Goal: Transaction & Acquisition: Purchase product/service

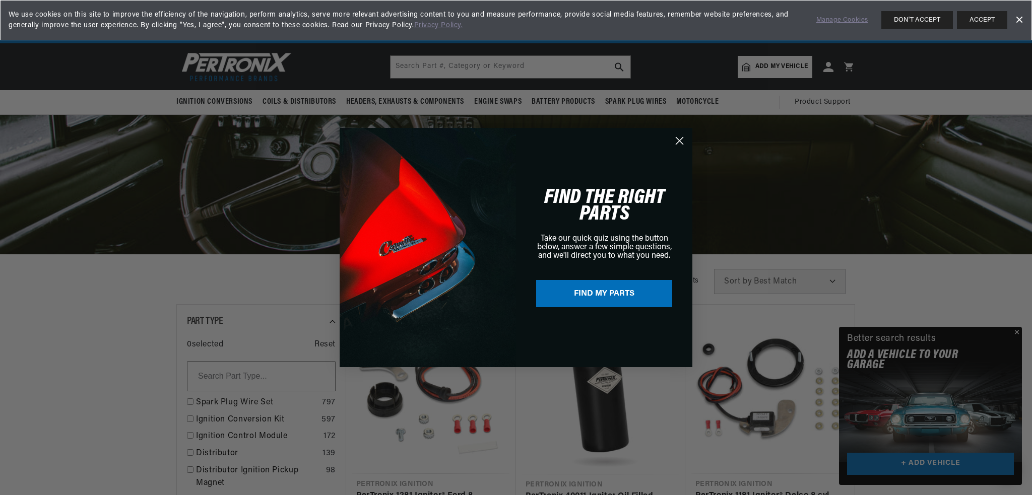
click at [683, 139] on circle "Close dialog" at bounding box center [679, 140] width 17 height 17
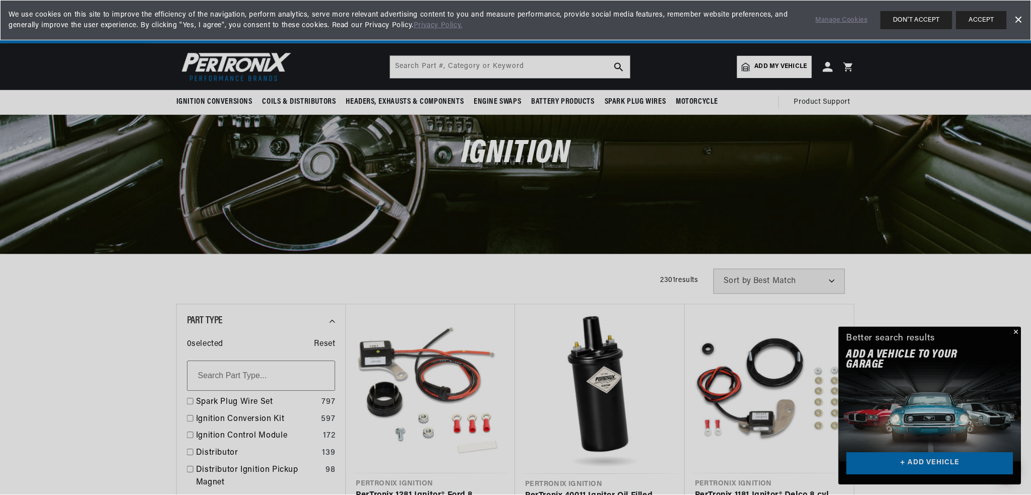
scroll to position [0, 629]
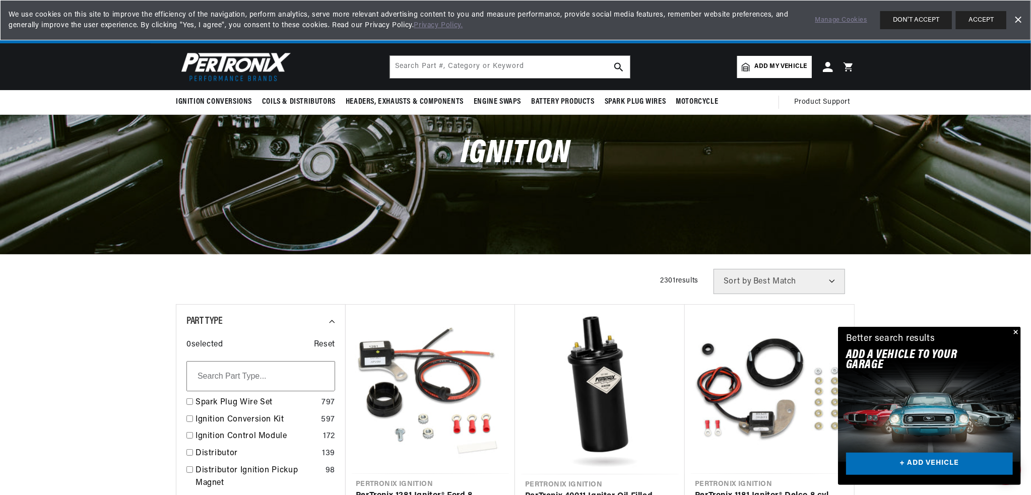
click at [1015, 331] on button "Close" at bounding box center [1015, 333] width 12 height 12
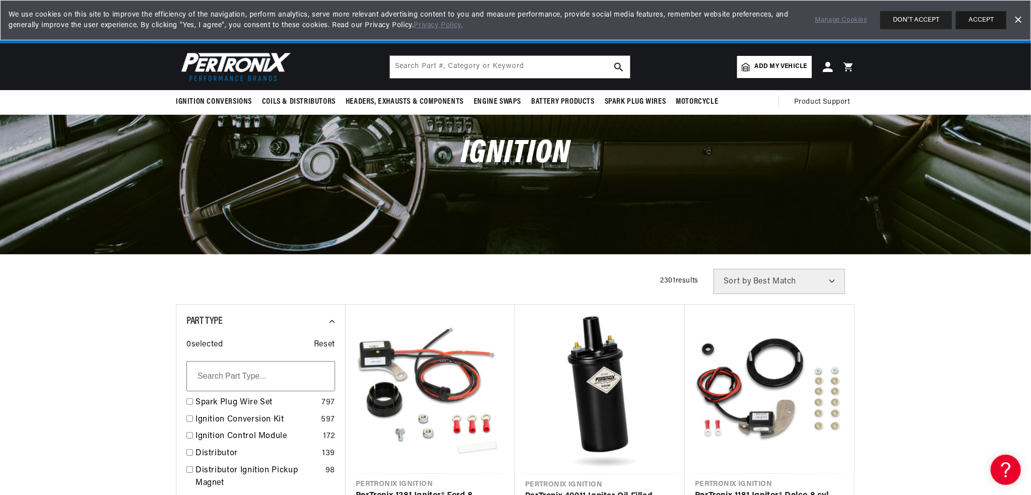
click at [973, 20] on button "ACCEPT" at bounding box center [981, 20] width 50 height 18
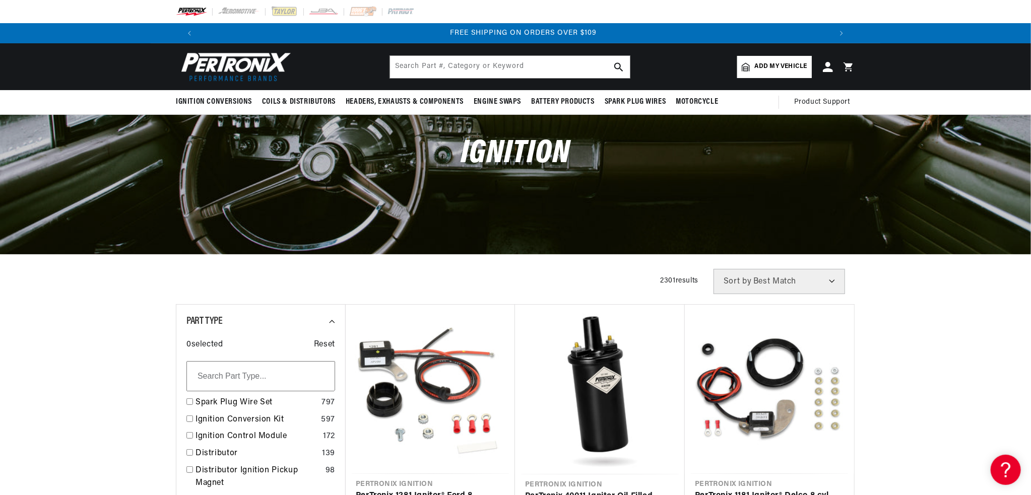
scroll to position [0, 1258]
click at [771, 64] on span "Add my vehicle" at bounding box center [781, 67] width 52 height 10
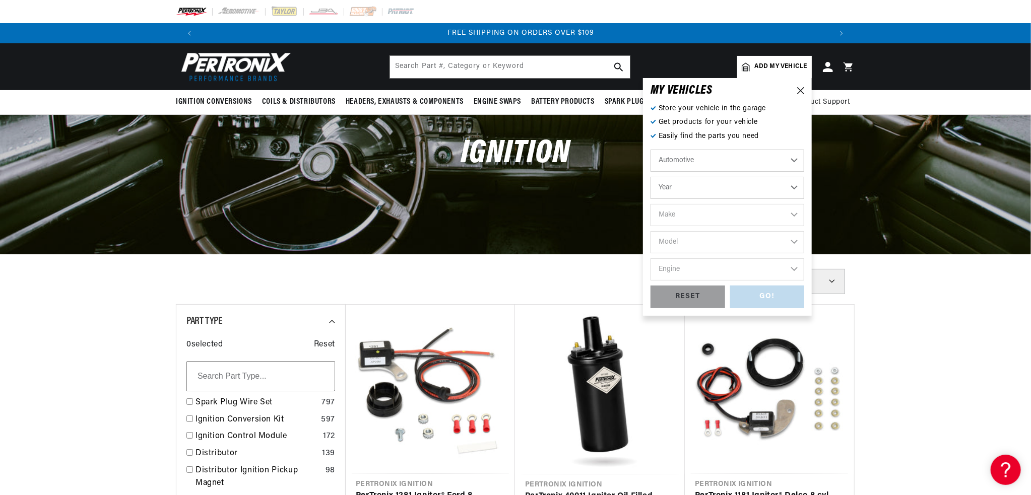
click at [771, 64] on span "Add my vehicle" at bounding box center [781, 67] width 52 height 10
click at [798, 91] on icon at bounding box center [800, 90] width 7 height 7
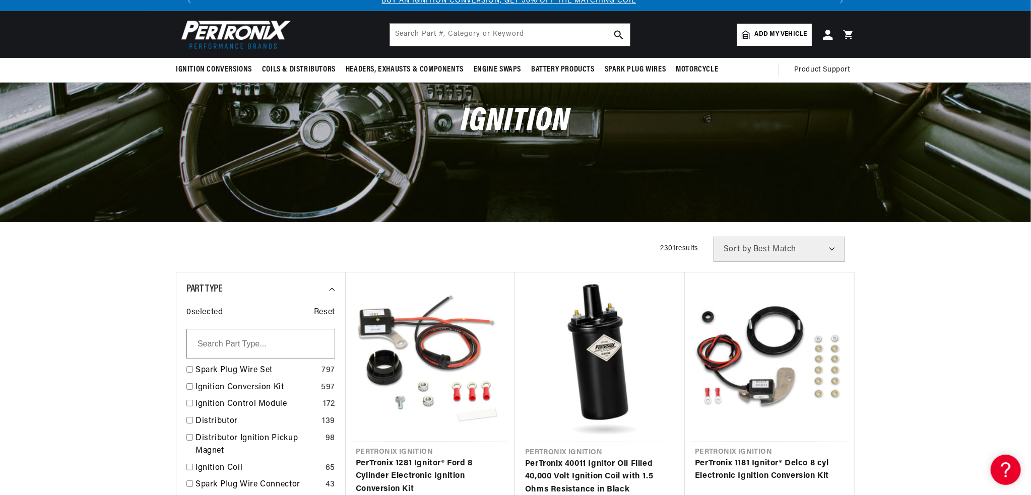
scroll to position [0, 0]
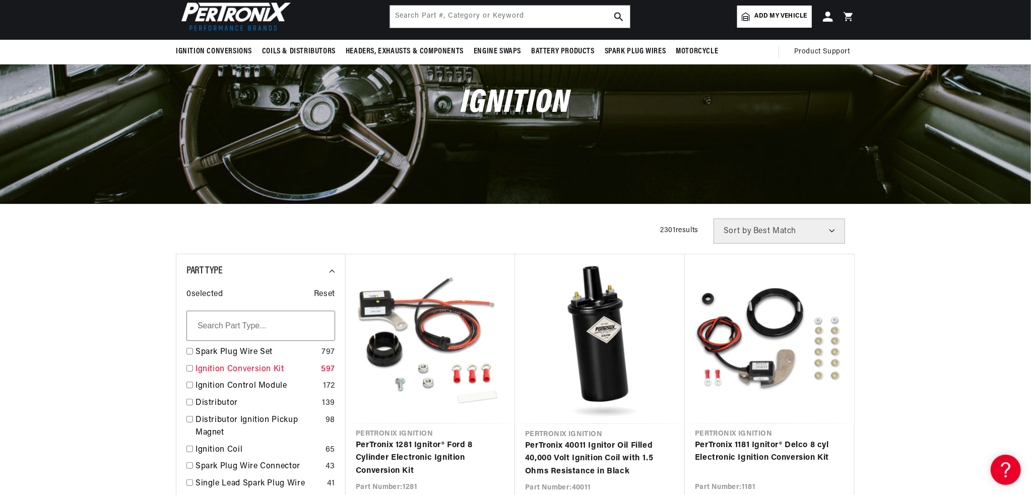
click at [246, 372] on link "Ignition Conversion Kit" at bounding box center [255, 369] width 121 height 13
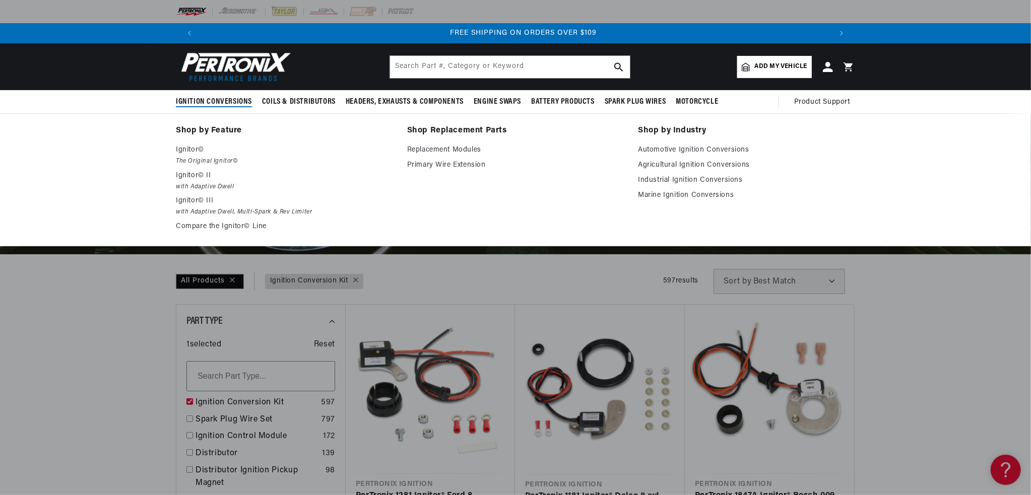
scroll to position [0, 1258]
click at [186, 154] on p "Ignitor©" at bounding box center [284, 150] width 217 height 12
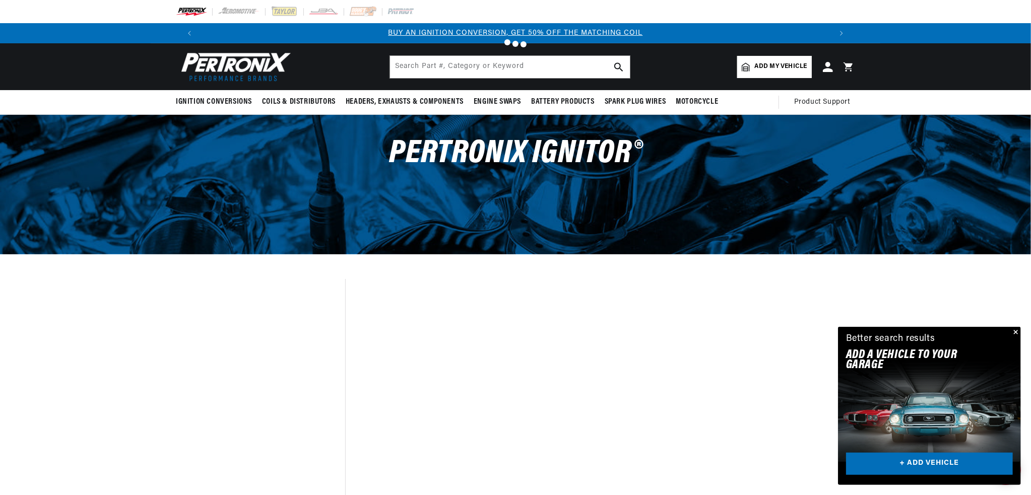
click at [1015, 330] on button "Close" at bounding box center [1015, 333] width 12 height 12
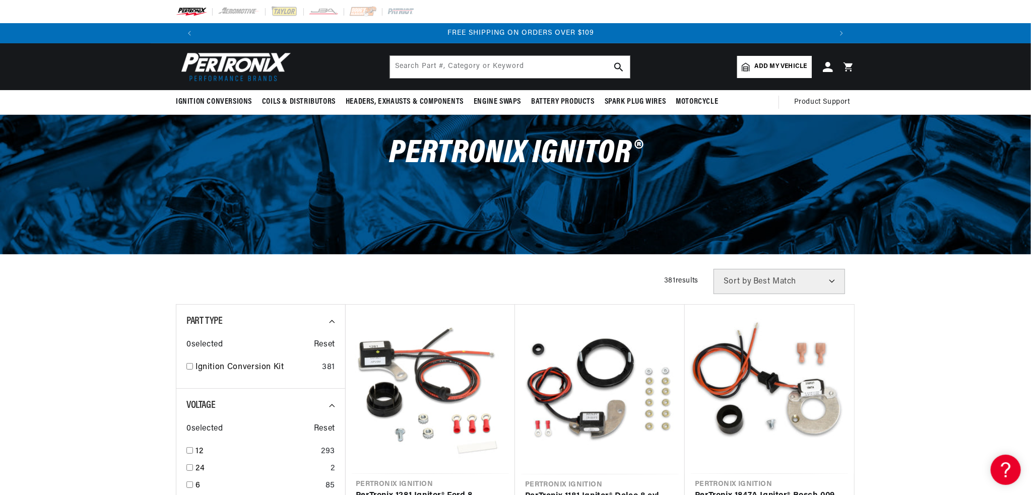
click at [788, 62] on span "Add my vehicle" at bounding box center [781, 67] width 52 height 10
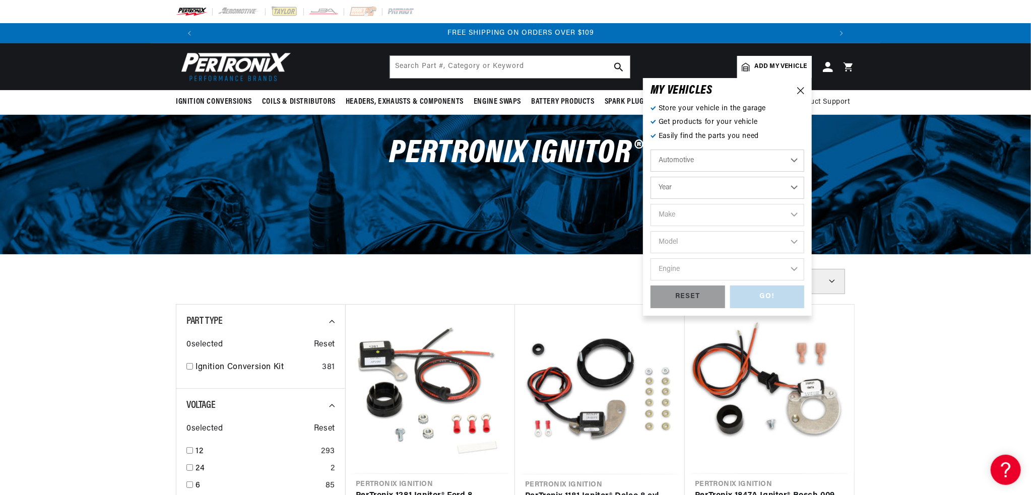
click at [698, 189] on select "Year 2022 2021 2020 2019 2018 2017 2016 2015 2014 2013 2012 2011 2010 2009 2008…" at bounding box center [727, 188] width 154 height 22
select select "1962"
click at [650, 177] on select "Year 2022 2021 2020 2019 2018 2017 2016 2015 2014 2013 2012 2011 2010 2009 2008…" at bounding box center [727, 188] width 154 height 22
select select "1962"
click at [689, 216] on select "Make Alfa Romeo American Motors Aston Martin Austin Austin Healey Bentley Buick…" at bounding box center [727, 215] width 154 height 22
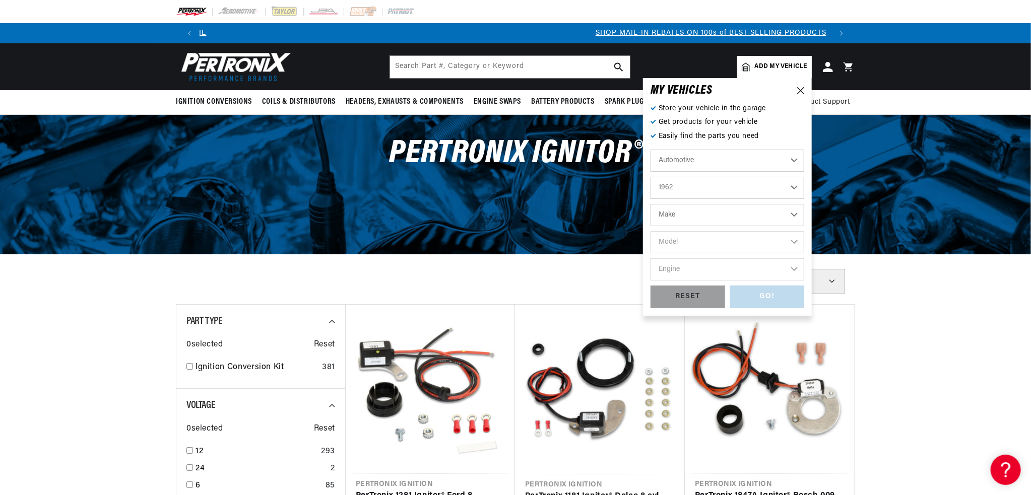
select select "Lincoln"
click at [650, 204] on select "Make Alfa Romeo American Motors Aston Martin Austin Austin Healey Bentley Buick…" at bounding box center [727, 215] width 154 height 22
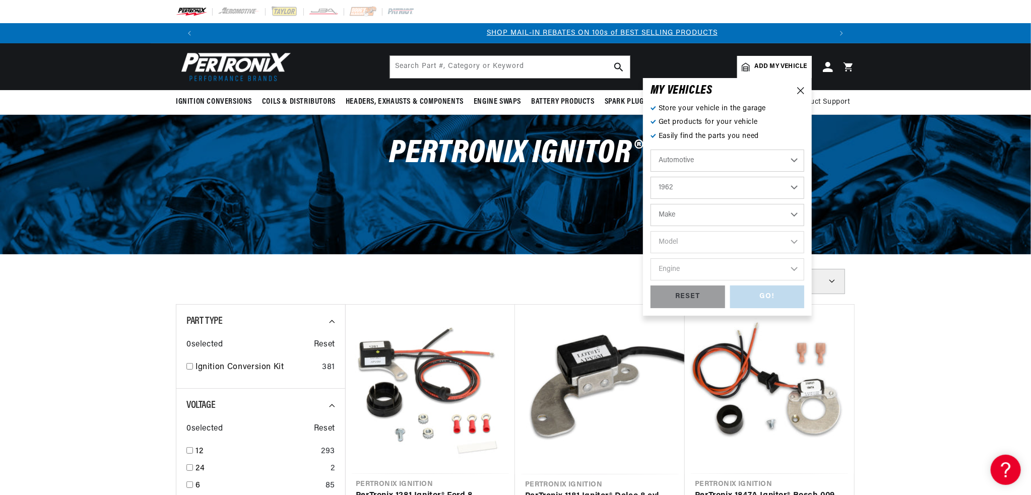
select select "Lincoln"
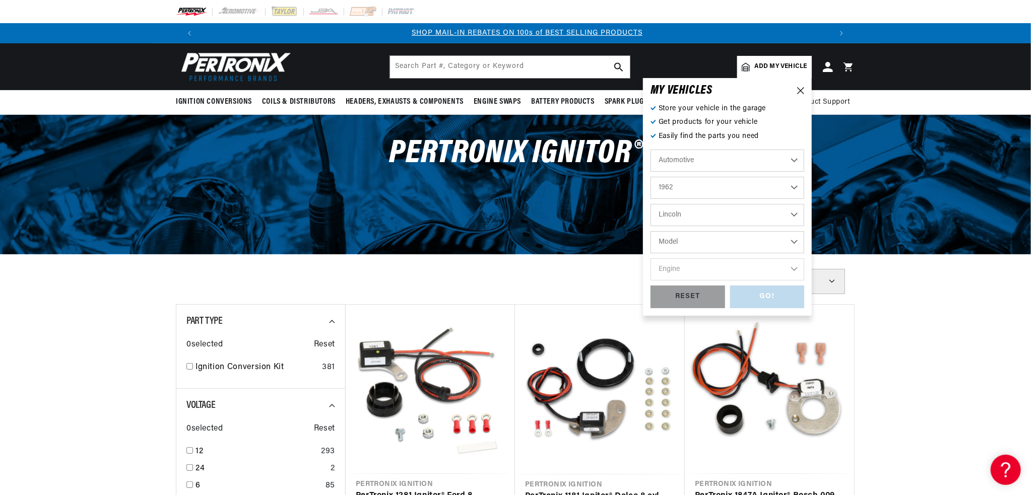
scroll to position [0, 629]
click at [687, 241] on select "Model Continental" at bounding box center [727, 242] width 154 height 22
select select "Continental"
click at [650, 231] on select "Model Continental" at bounding box center [727, 242] width 154 height 22
select select "Continental"
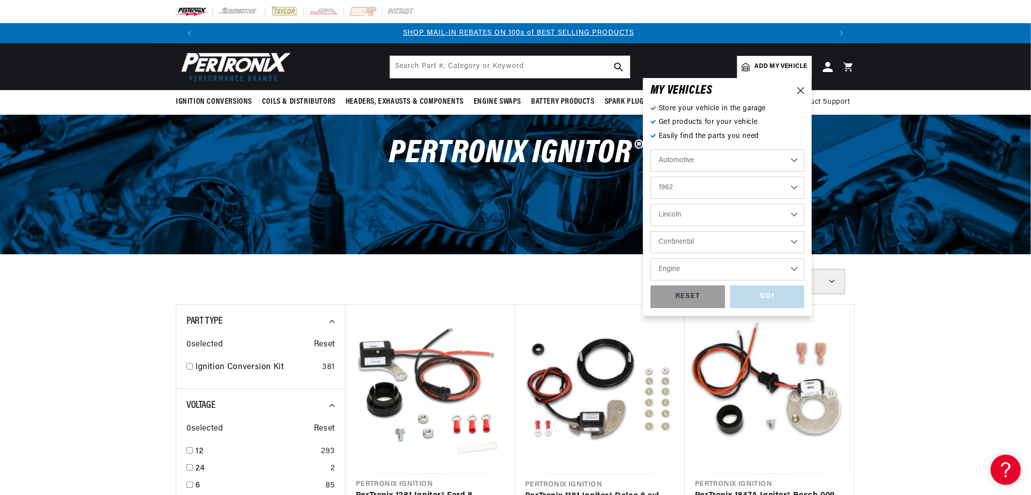
click at [682, 269] on select "Engine 7.0L 7.5L 7.6L" at bounding box center [727, 269] width 154 height 22
select select "7.0L"
click at [650, 258] on select "Engine 7.0L 7.5L 7.6L" at bounding box center [727, 269] width 154 height 22
select select "7.0L"
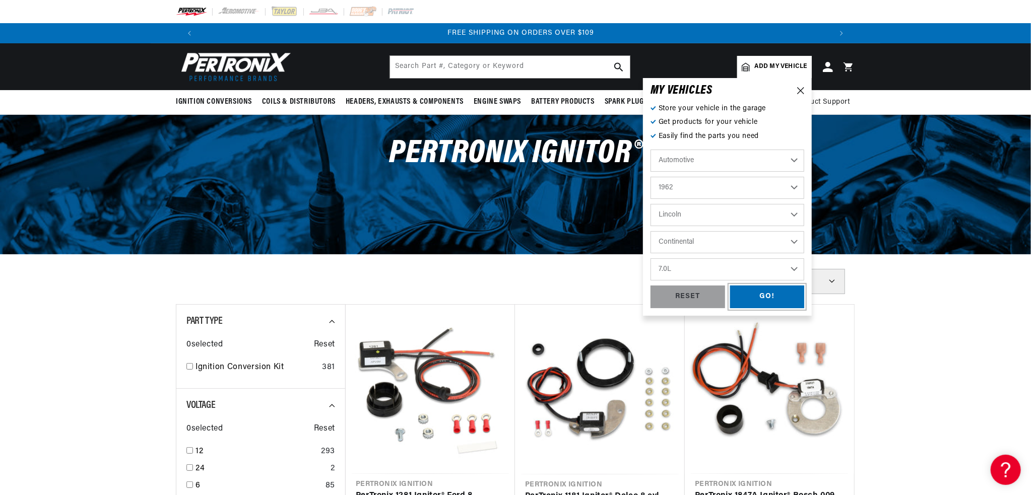
click at [759, 297] on div "GO!" at bounding box center [767, 297] width 75 height 23
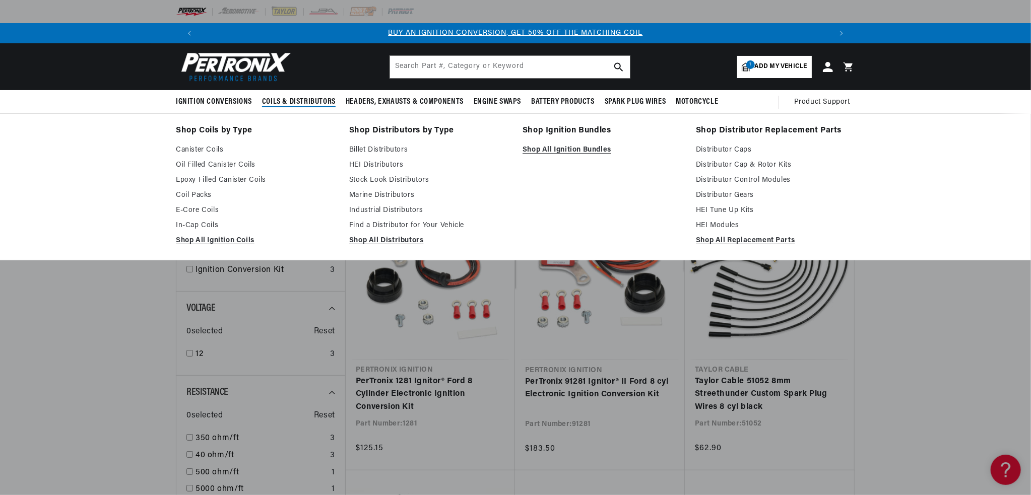
click at [295, 98] on span "Coils & Distributors" at bounding box center [299, 102] width 74 height 11
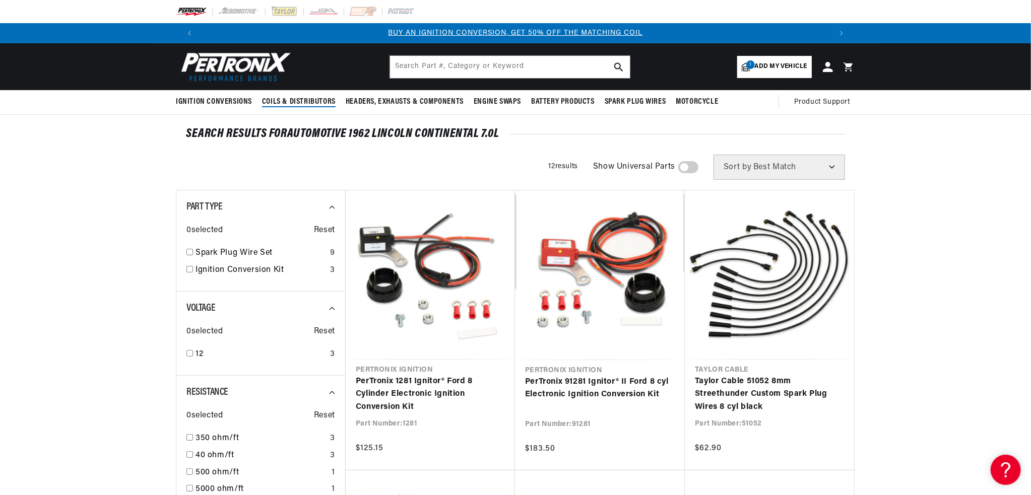
click at [295, 102] on span "Coils & Distributors" at bounding box center [299, 102] width 74 height 11
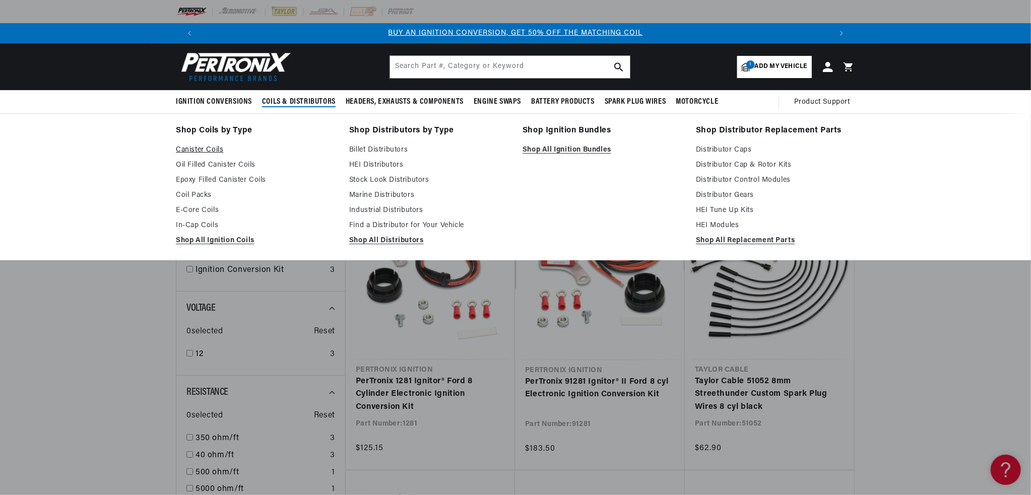
click at [199, 150] on link "Canister Coils" at bounding box center [255, 150] width 159 height 12
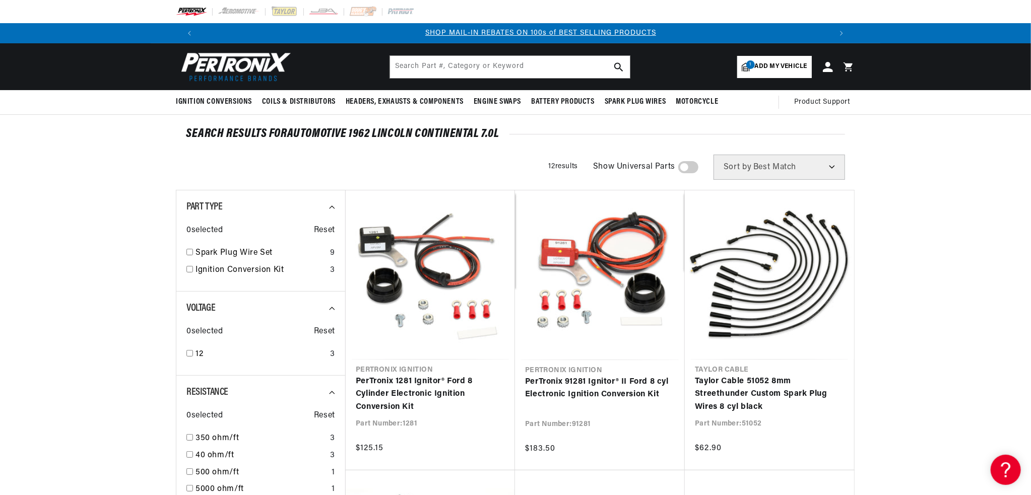
scroll to position [0, 629]
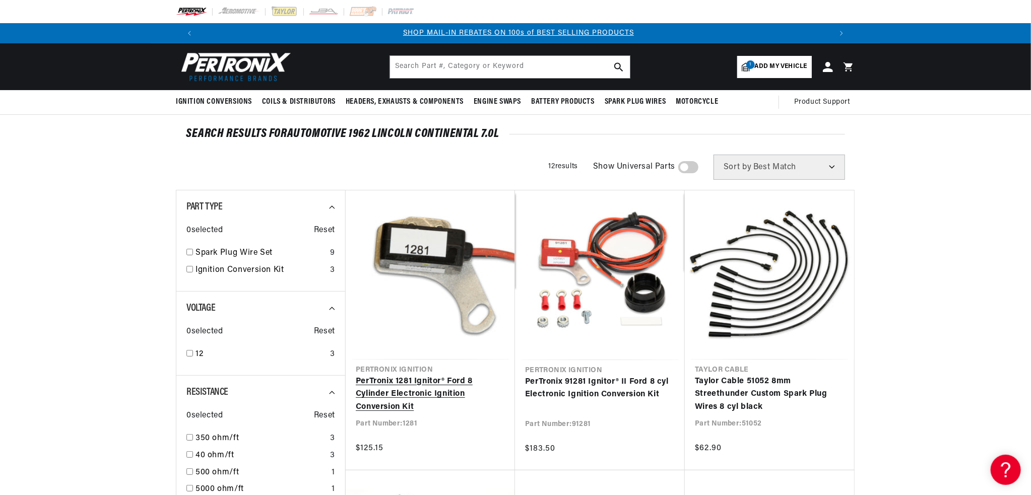
click at [417, 390] on link "PerTronix 1281 Ignitor® Ford 8 Cylinder Electronic Ignition Conversion Kit" at bounding box center [430, 394] width 149 height 39
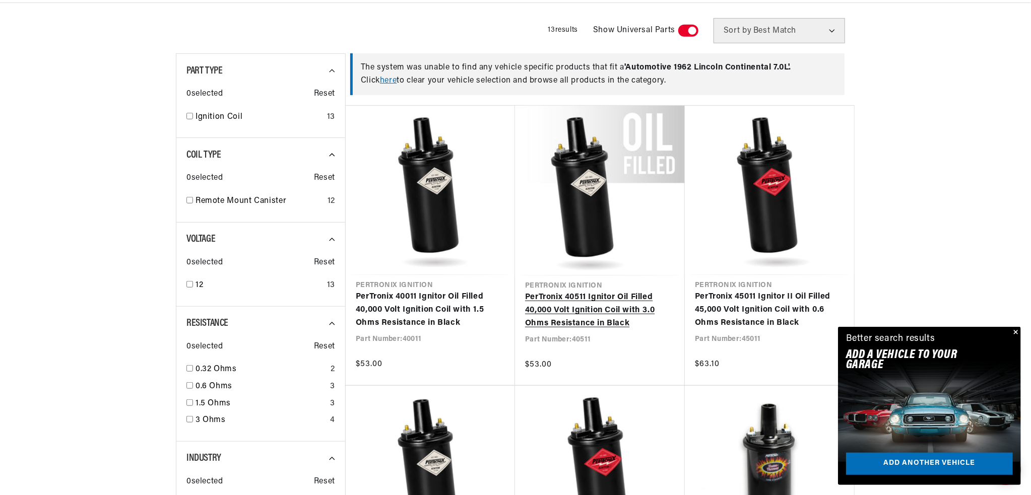
scroll to position [0, 629]
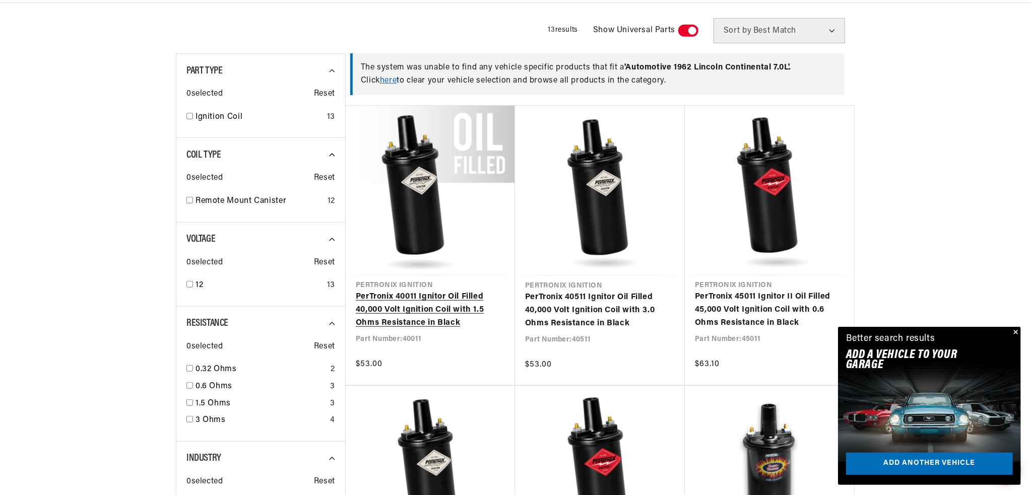
click at [413, 303] on link "PerTronix 40011 Ignitor Oil Filled 40,000 Volt Ignition Coil with 1.5 Ohms Resi…" at bounding box center [430, 310] width 149 height 39
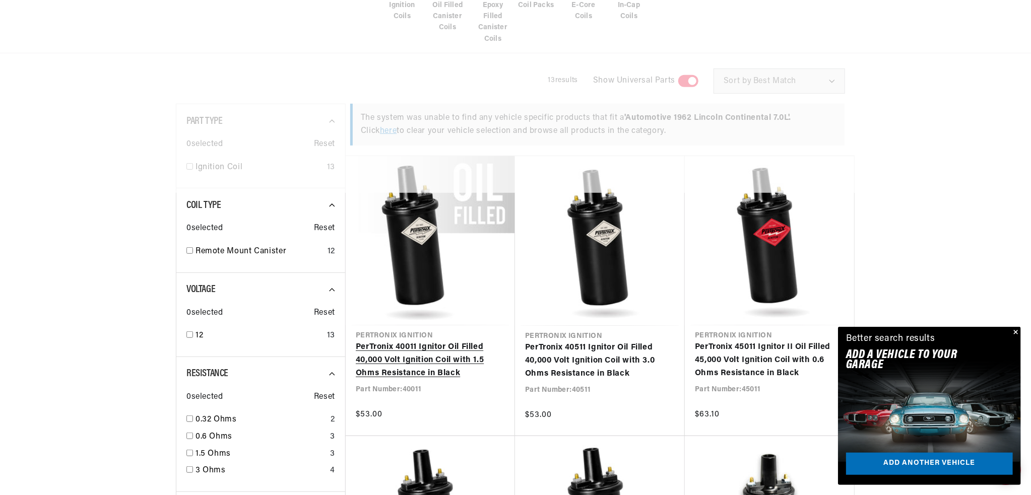
scroll to position [310, 0]
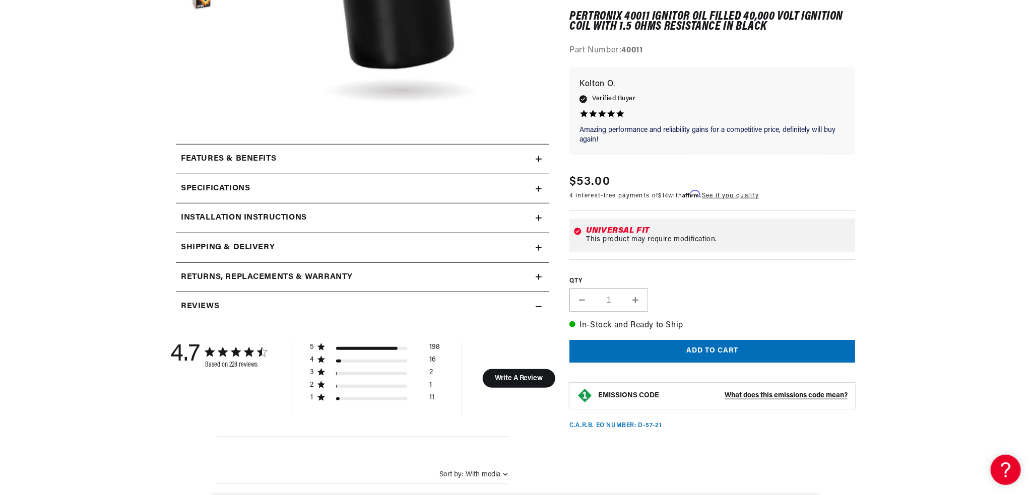
scroll to position [353, 0]
click at [231, 187] on h2 "Specifications" at bounding box center [215, 186] width 69 height 13
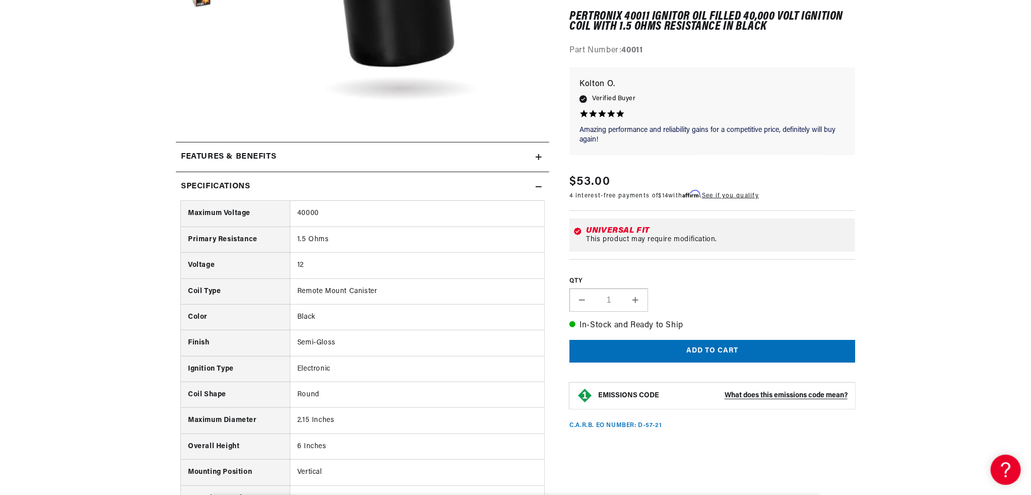
scroll to position [0, 629]
click at [231, 185] on h2 "Specifications" at bounding box center [215, 186] width 69 height 13
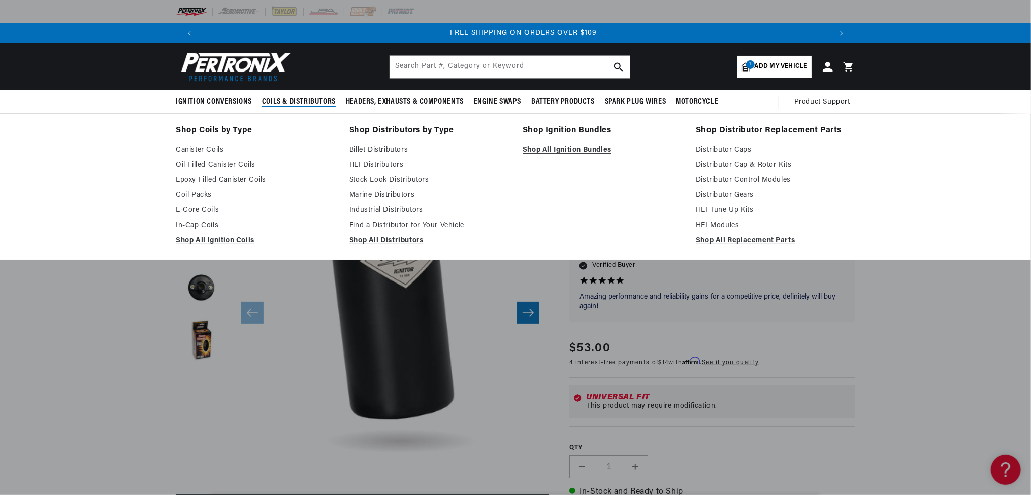
scroll to position [0, 1258]
click at [293, 104] on span "Coils & Distributors" at bounding box center [299, 102] width 74 height 11
click at [284, 99] on span "Coils & Distributors" at bounding box center [299, 102] width 74 height 11
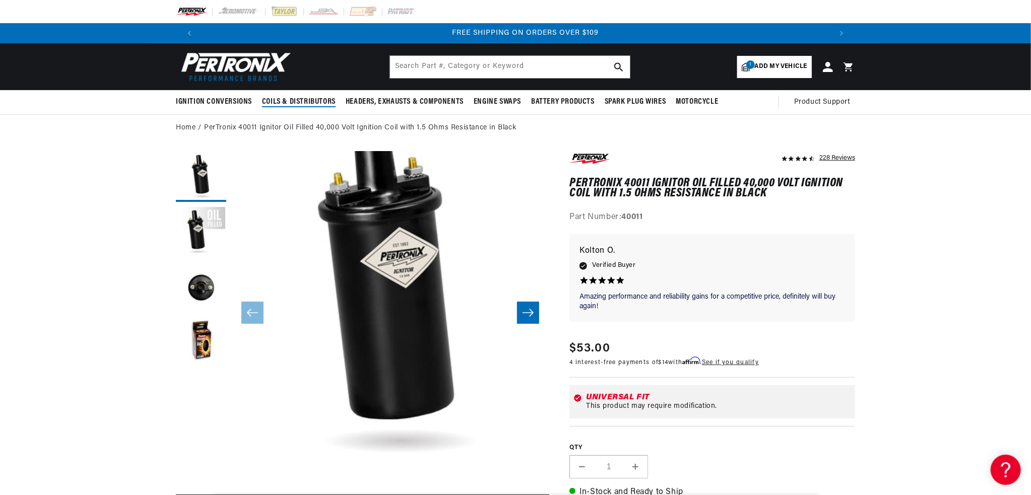
scroll to position [0, 1258]
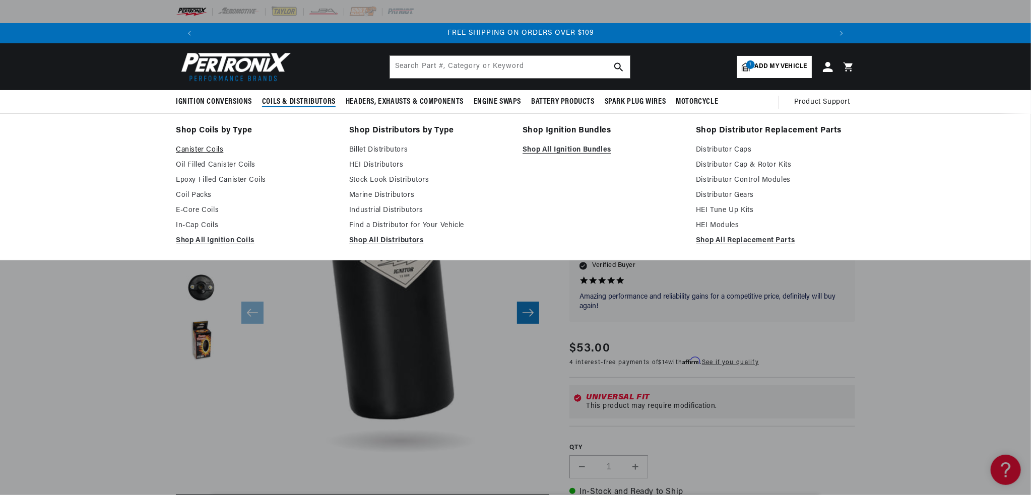
click at [210, 149] on link "Canister Coils" at bounding box center [255, 150] width 159 height 12
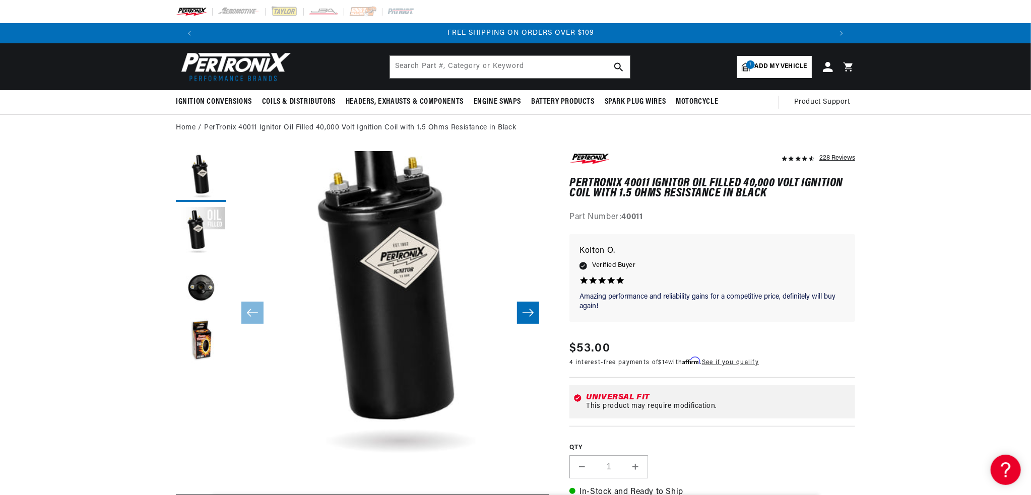
scroll to position [0, 742]
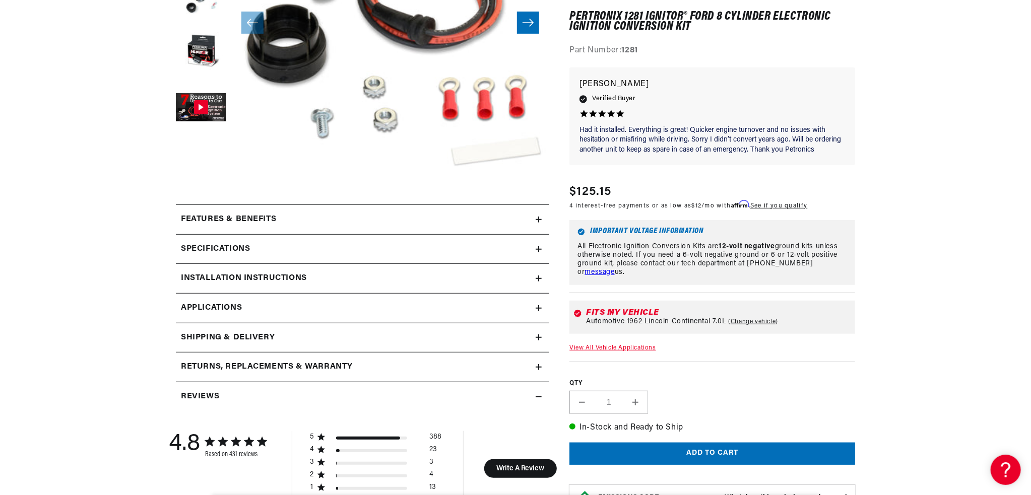
scroll to position [353, 0]
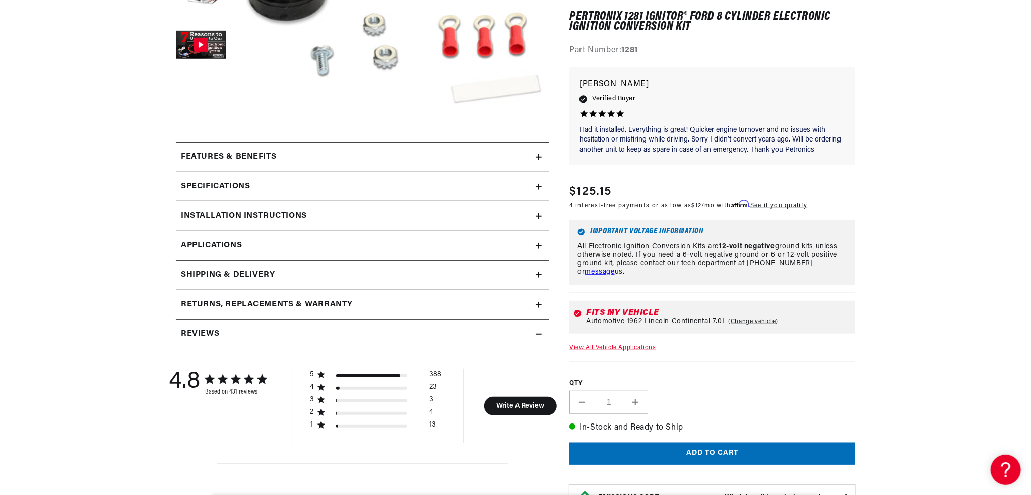
click at [272, 217] on h2 "Installation instructions" at bounding box center [244, 216] width 126 height 13
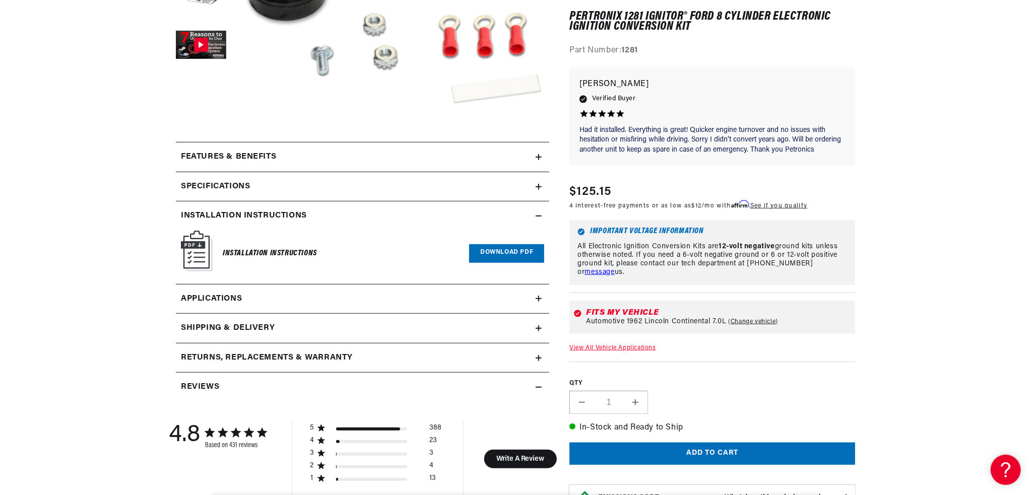
scroll to position [0, 629]
click at [494, 252] on link "Download PDF" at bounding box center [506, 253] width 75 height 19
